Goal: Communication & Community: Ask a question

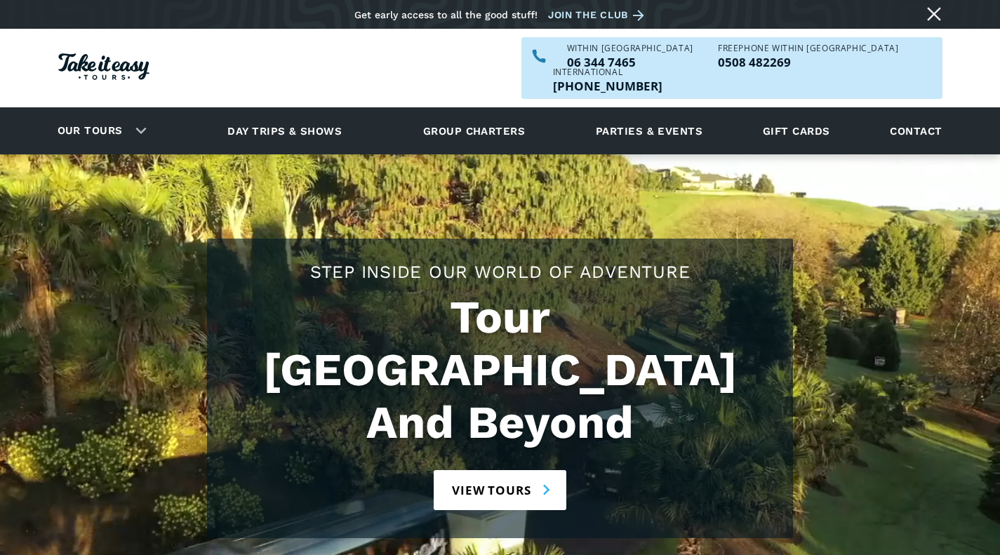
click at [908, 112] on link "Contact" at bounding box center [916, 131] width 66 height 39
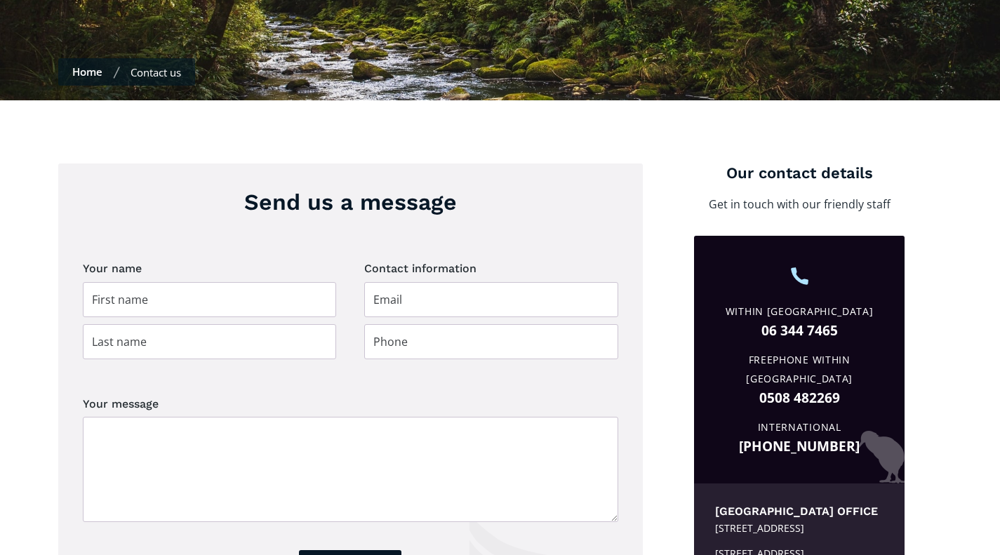
scroll to position [421, 0]
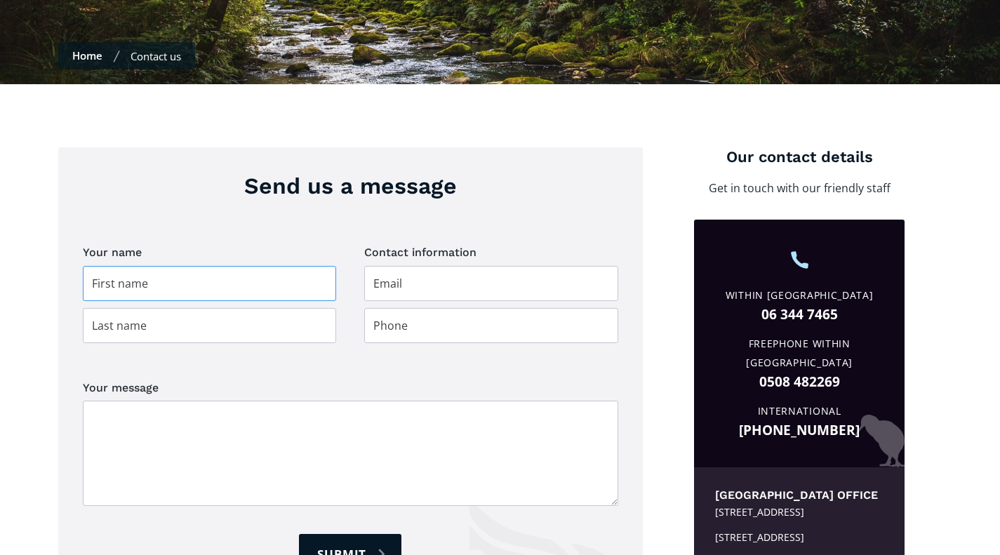
click at [240, 266] on input "Contact page" at bounding box center [210, 283] width 254 height 35
type input "Kelvin"
type input "Lin"
type input "Kel_lin12@hotmail.com"
type input "02102310441"
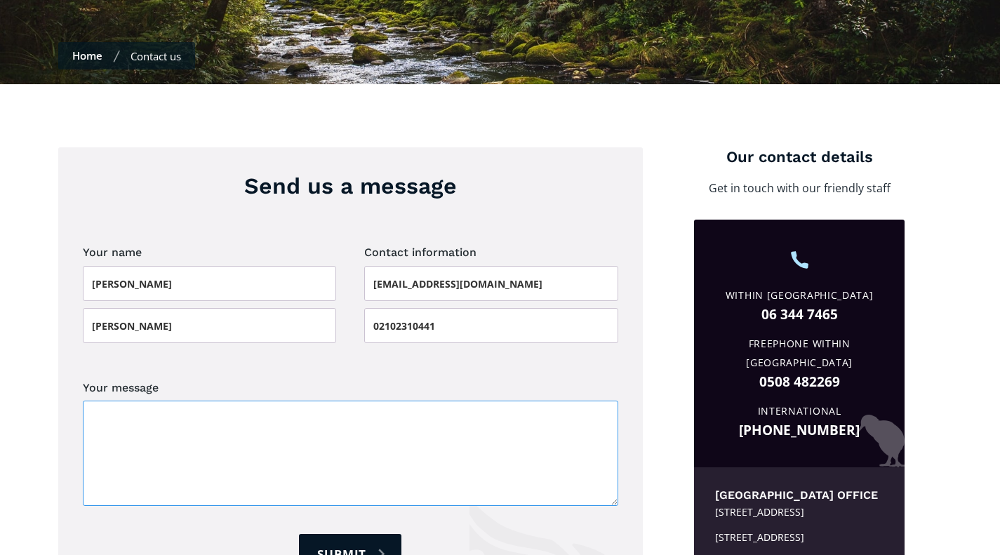
click at [243, 420] on textarea "Your message" at bounding box center [350, 453] width 535 height 105
click at [182, 420] on textarea "Hi my boy from St george" at bounding box center [350, 453] width 535 height 105
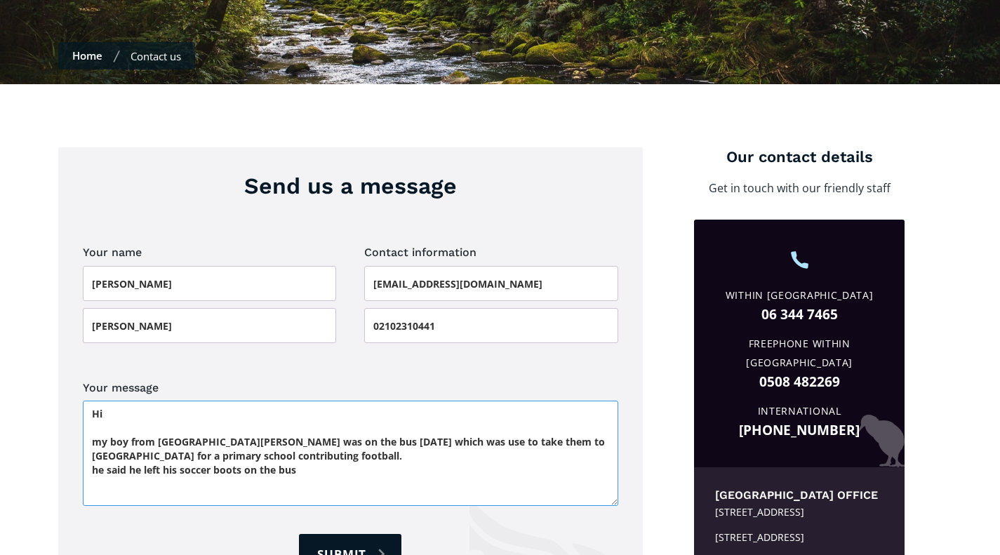
click at [300, 446] on textarea "Hi my boy from St George school was on the bus today which was use to take them…" at bounding box center [350, 453] width 535 height 105
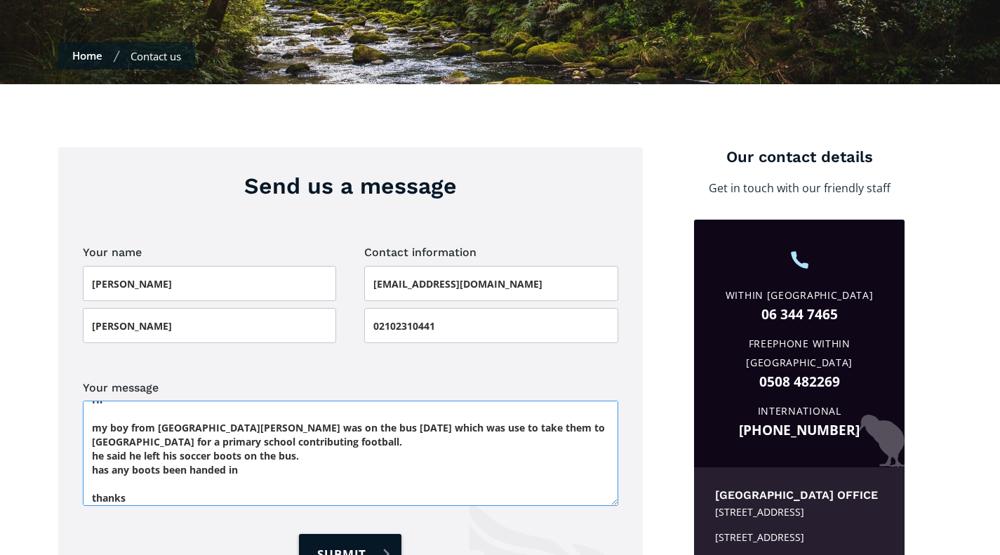
type textarea "Hi my boy from St George school was on the bus today which was use to take them…"
click at [356, 534] on input "Submit" at bounding box center [350, 554] width 102 height 40
type input "Please wait..."
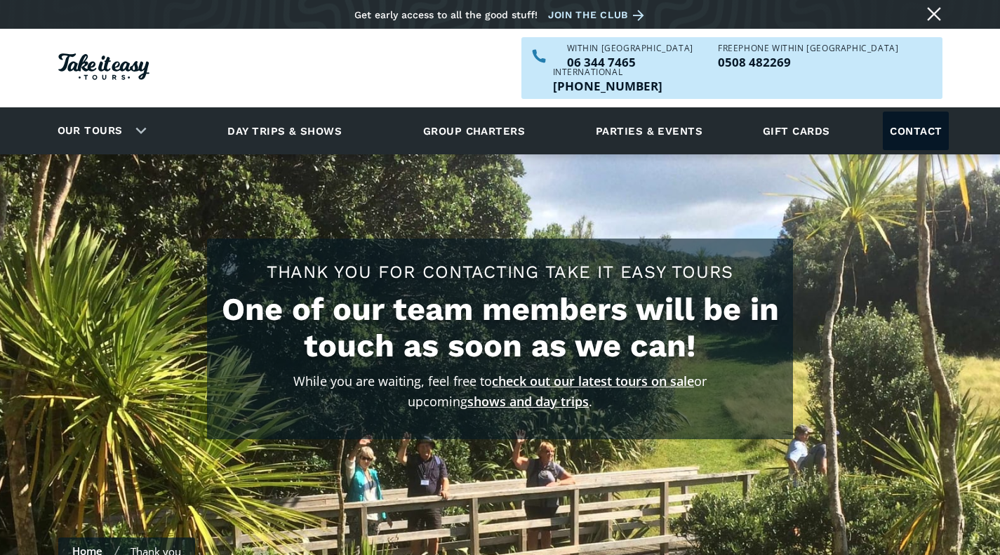
click at [911, 112] on link "Contact" at bounding box center [916, 131] width 66 height 39
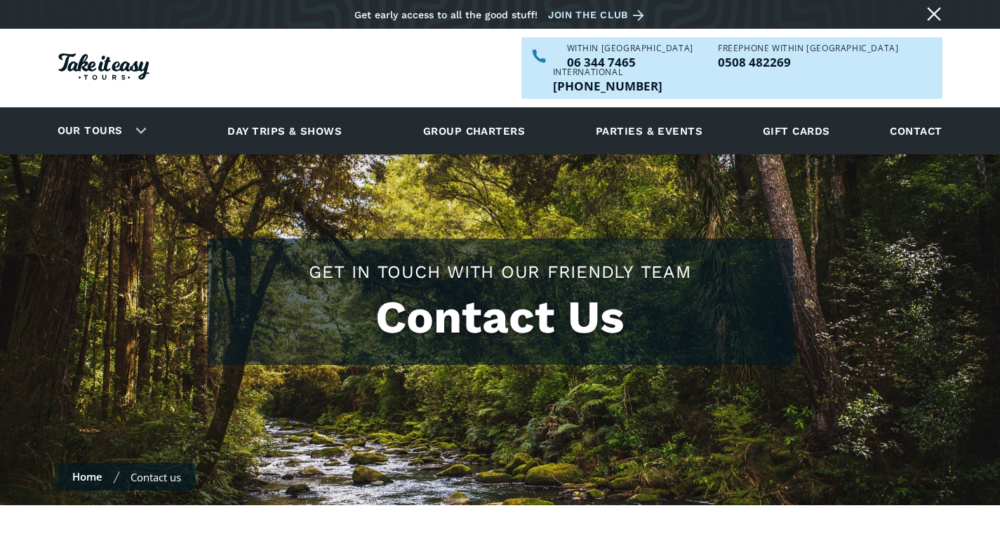
click at [937, 20] on link "Close message" at bounding box center [934, 14] width 22 height 22
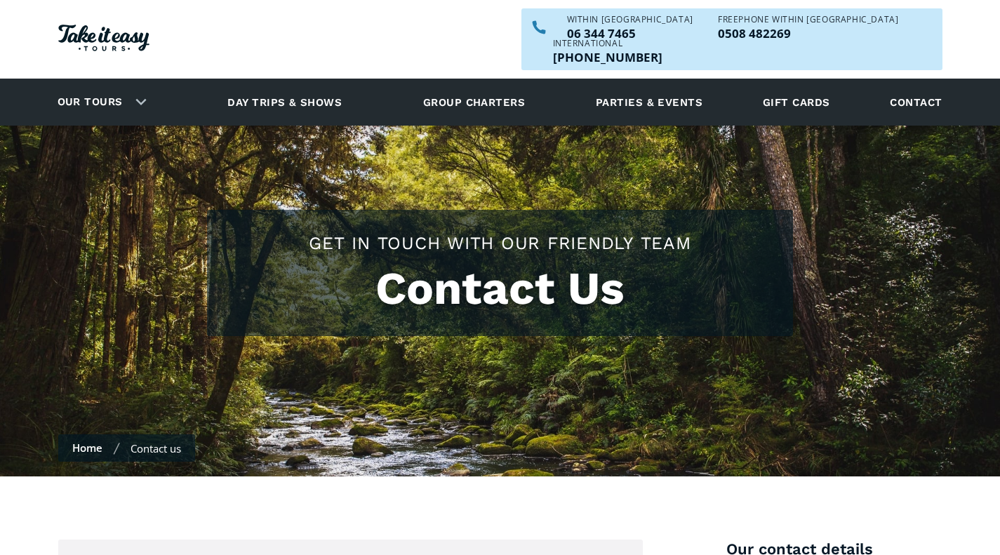
scroll to position [421, 0]
